Goal: Information Seeking & Learning: Learn about a topic

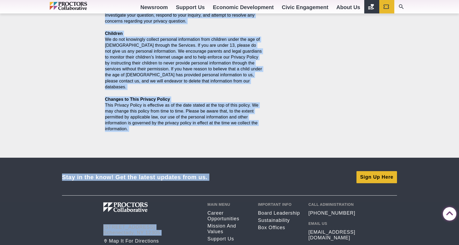
scroll to position [1101, 0]
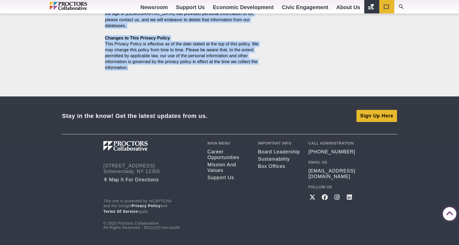
drag, startPoint x: 106, startPoint y: 73, endPoint x: 174, endPoint y: 55, distance: 70.6
copy article "Privacy policy Posted 2022-02-17 by Jim Murphy Feb. 20, 2022 This policy descri…"
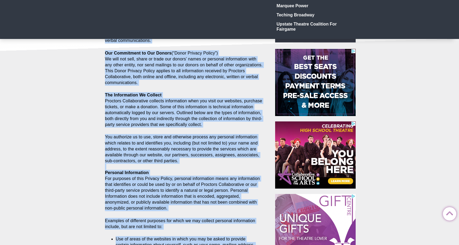
scroll to position [0, 0]
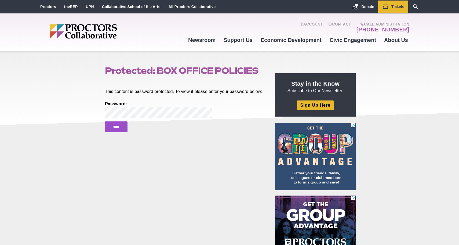
click at [105, 121] on input "*****" at bounding box center [116, 126] width 23 height 11
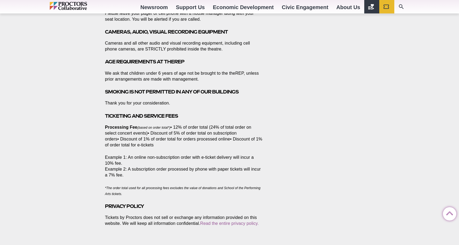
scroll to position [713, 0]
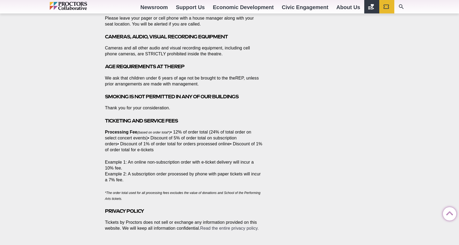
click at [227, 226] on link "Read the entire privacy policy." at bounding box center [229, 228] width 59 height 5
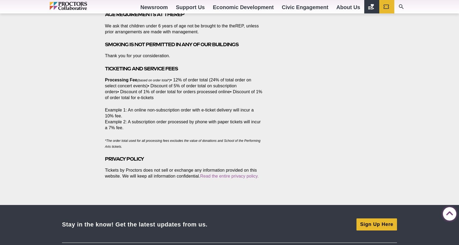
scroll to position [716, 0]
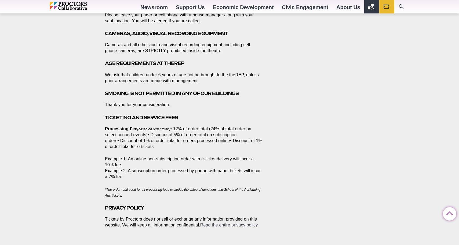
click at [235, 223] on link "Read the entire privacy policy." at bounding box center [229, 225] width 59 height 5
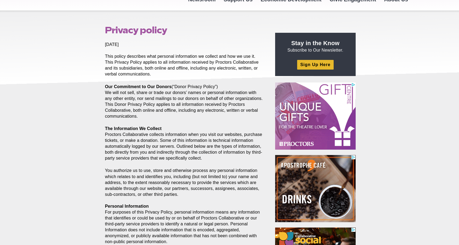
scroll to position [39, 0]
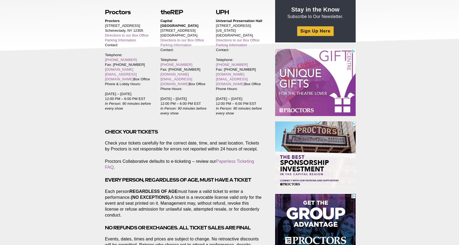
scroll to position [98, 0]
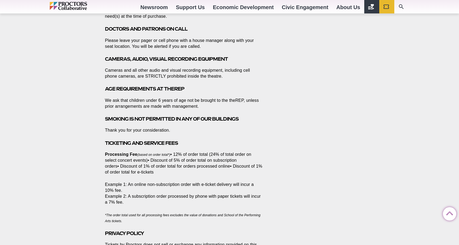
scroll to position [877, 0]
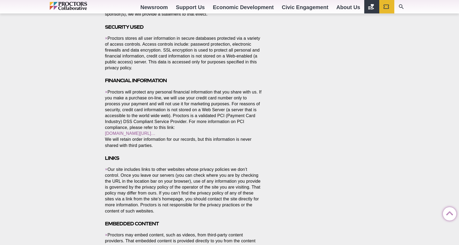
scroll to position [541, 0]
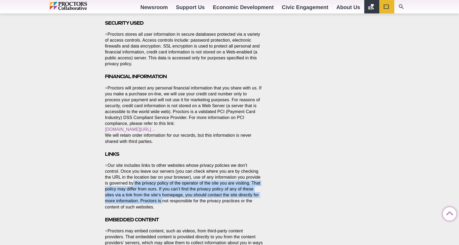
drag, startPoint x: 129, startPoint y: 175, endPoint x: 164, endPoint y: 197, distance: 40.7
click at [164, 197] on p "× Our site includes links to other websites whose privacy policies we don’t con…" at bounding box center [184, 186] width 158 height 48
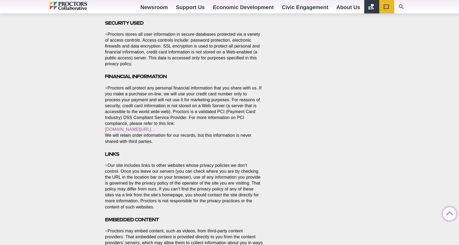
click at [164, 202] on p "× Our site includes links to other websites whose privacy policies we don’t con…" at bounding box center [184, 186] width 158 height 48
click at [155, 200] on p "× Our site includes links to other websites whose privacy policies we don’t con…" at bounding box center [184, 186] width 158 height 48
click at [153, 202] on p "× Our site includes links to other websites whose privacy policies we don’t con…" at bounding box center [184, 186] width 158 height 48
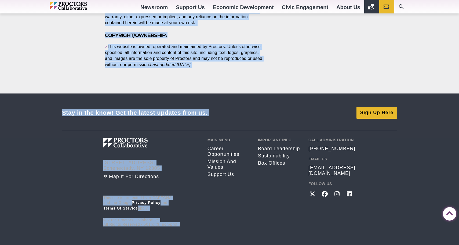
scroll to position [1277, 0]
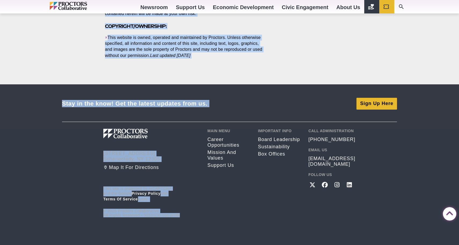
drag, startPoint x: 108, startPoint y: 30, endPoint x: 226, endPoint y: 55, distance: 120.3
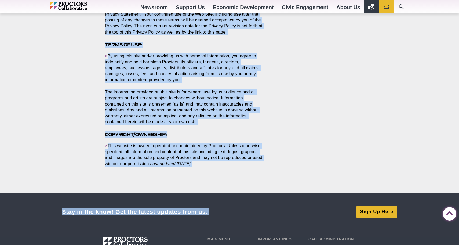
scroll to position [1024, 0]
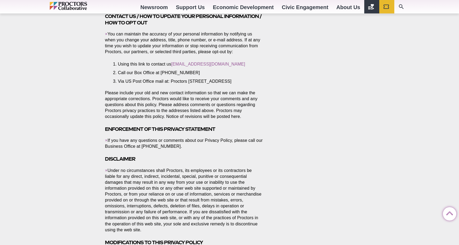
scroll to position [915, 0]
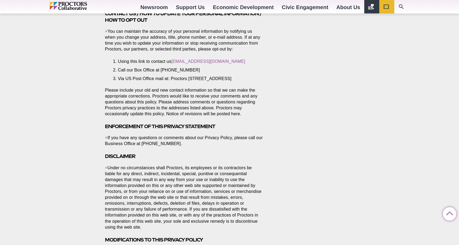
click at [451, 212] on icon at bounding box center [449, 213] width 13 height 13
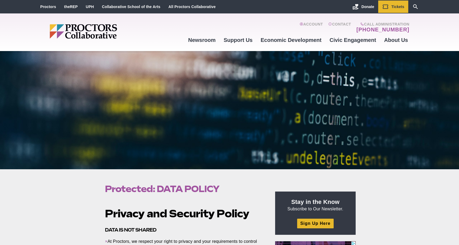
scroll to position [122, 0]
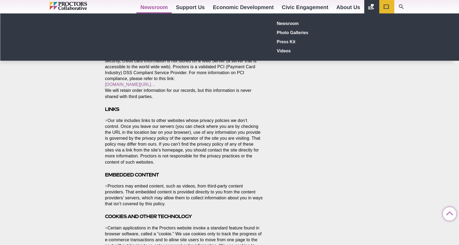
drag, startPoint x: 107, startPoint y: 68, endPoint x: 163, endPoint y: 6, distance: 83.3
click at [163, 6] on div "Proctors theREP UPH Collaborative School of the Arts All Proctors Collaborative…" at bounding box center [229, 178] width 459 height 1528
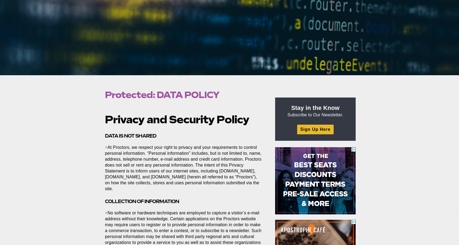
scroll to position [133, 0]
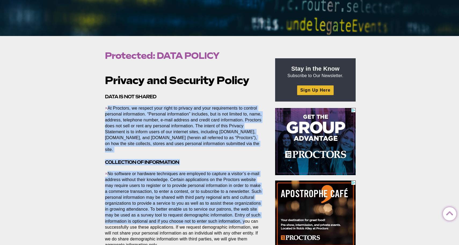
drag, startPoint x: 109, startPoint y: 107, endPoint x: 124, endPoint y: 223, distance: 116.8
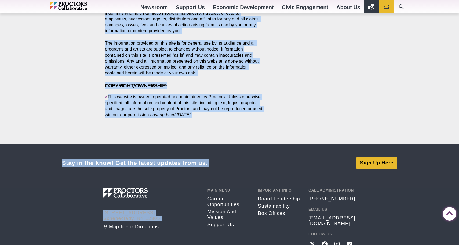
scroll to position [1221, 0]
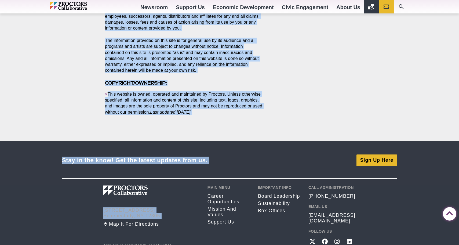
drag, startPoint x: 107, startPoint y: 84, endPoint x: 218, endPoint y: 110, distance: 114.2
copy section "Loremip dol Sitametc Adipis ELIT SE DOE TEMPOR × In Utlabore, et dolorem aliq e…"
